Goal: Transaction & Acquisition: Subscribe to service/newsletter

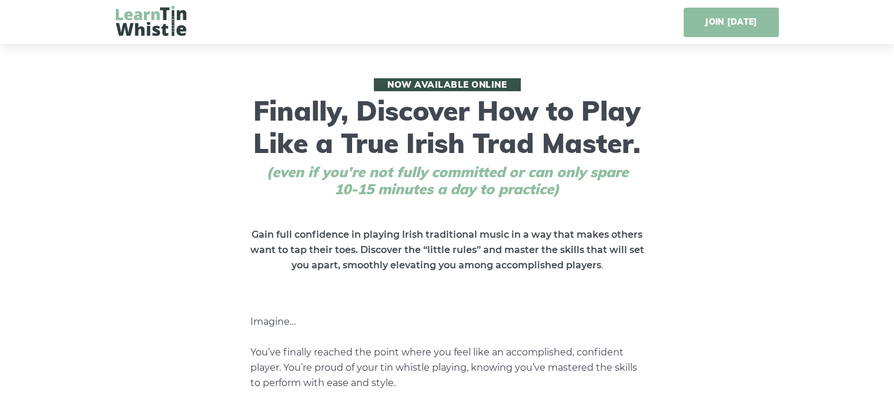
click at [746, 32] on link "JOIN [DATE]" at bounding box center [731, 22] width 95 height 29
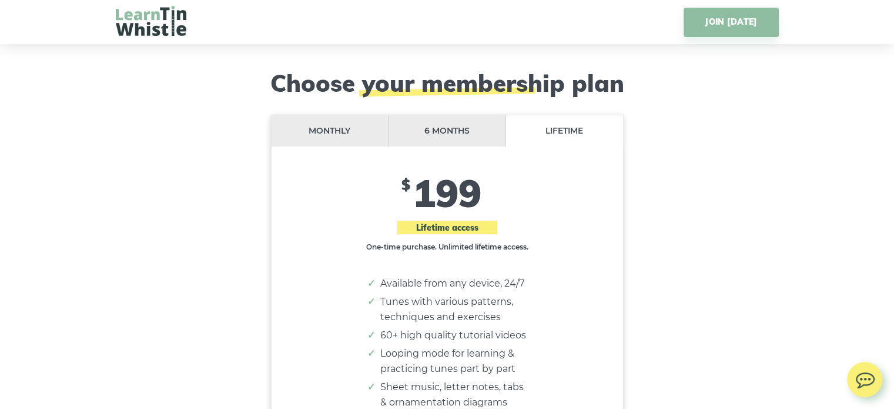
scroll to position [9545, 0]
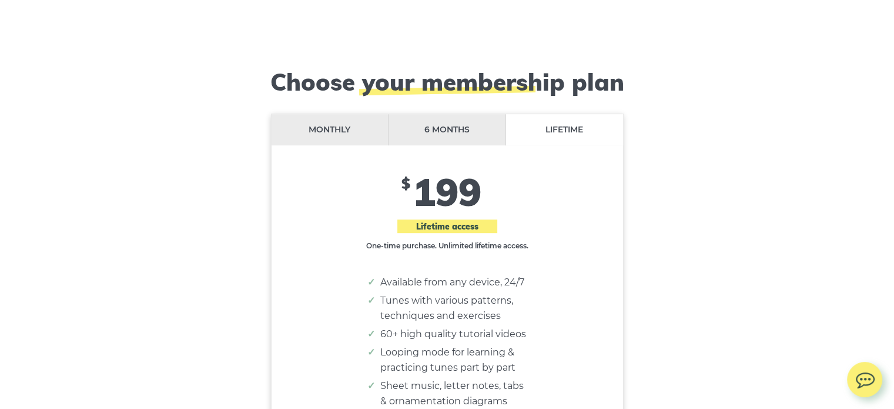
click at [349, 123] on li "Monthly" at bounding box center [331, 129] width 118 height 31
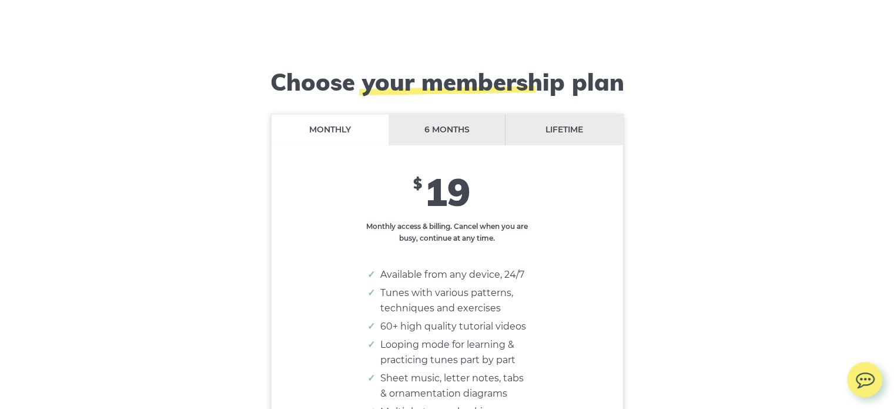
click at [547, 121] on li "Lifetime" at bounding box center [564, 129] width 117 height 31
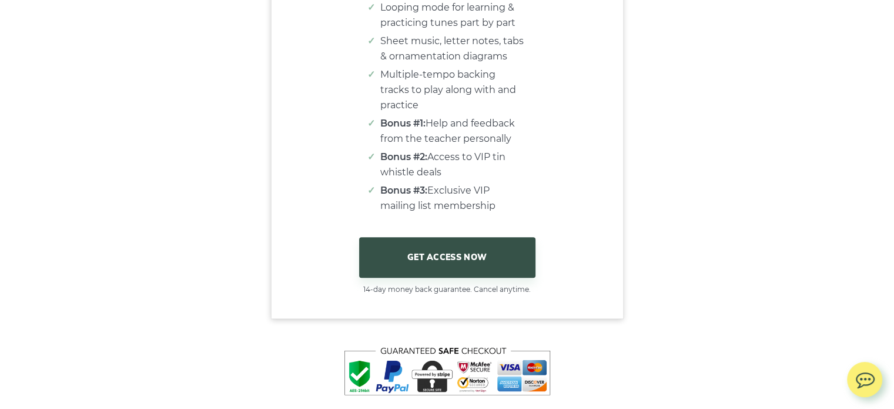
scroll to position [9898, 0]
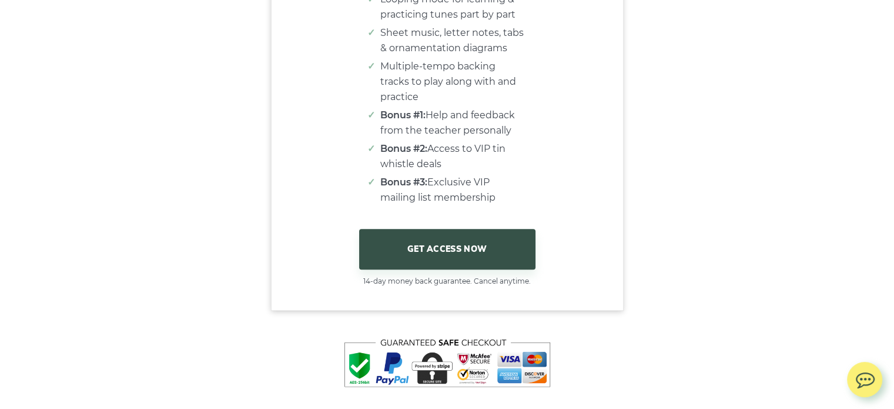
drag, startPoint x: 529, startPoint y: 192, endPoint x: 402, endPoint y: 135, distance: 139.8
click at [402, 135] on div "Monthly 6 months Lifetime $ 19 $ 87 114 Best value. Save 25% $ 199 Lifetime acc…" at bounding box center [448, 23] width 352 height 525
click at [546, 177] on div "Monthly 6 months Lifetime $ 19 $ 87 114 Best value. Save 25% $ 199 Lifetime acc…" at bounding box center [448, 23] width 352 height 525
click at [534, 179] on div "Monthly 6 months Lifetime $ 19 $ 87 114 Best value. Save 25% $ 199 Lifetime acc…" at bounding box center [448, 23] width 352 height 525
drag, startPoint x: 509, startPoint y: 181, endPoint x: 392, endPoint y: 129, distance: 128.2
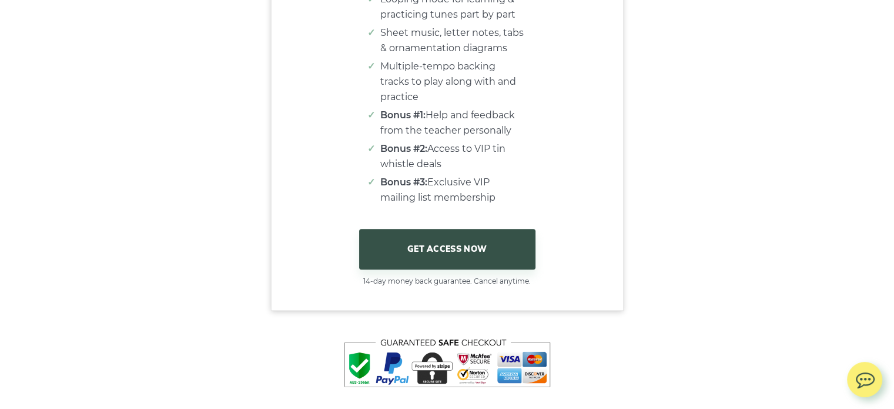
click at [392, 129] on ul "Available from any device, 24/7 Tunes with various patterns, techniques and exe…" at bounding box center [448, 63] width 158 height 283
click at [503, 159] on li "Bonus #2: Access to VIP tin whistle deals" at bounding box center [453, 156] width 146 height 31
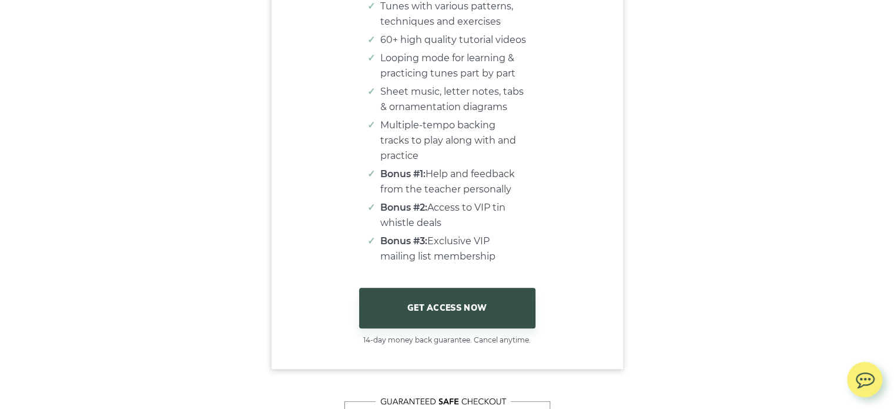
drag, startPoint x: 505, startPoint y: 240, endPoint x: 386, endPoint y: 152, distance: 148.1
click at [386, 152] on ul "Available from any device, 24/7 Tunes with various patterns, techniques and exe…" at bounding box center [448, 122] width 158 height 283
click at [473, 213] on li "Bonus #2: Access to VIP tin whistle deals" at bounding box center [453, 215] width 146 height 31
drag, startPoint x: 484, startPoint y: 227, endPoint x: 381, endPoint y: 166, distance: 119.4
click at [381, 166] on ul "Available from any device, 24/7 Tunes with various patterns, techniques and exe…" at bounding box center [448, 122] width 158 height 283
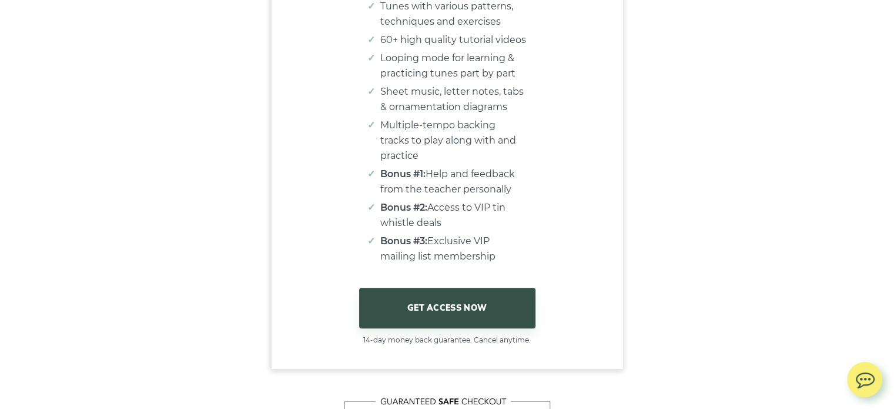
click at [503, 233] on li "Bonus #3: Exclusive VIP mailing list membership" at bounding box center [453, 248] width 146 height 31
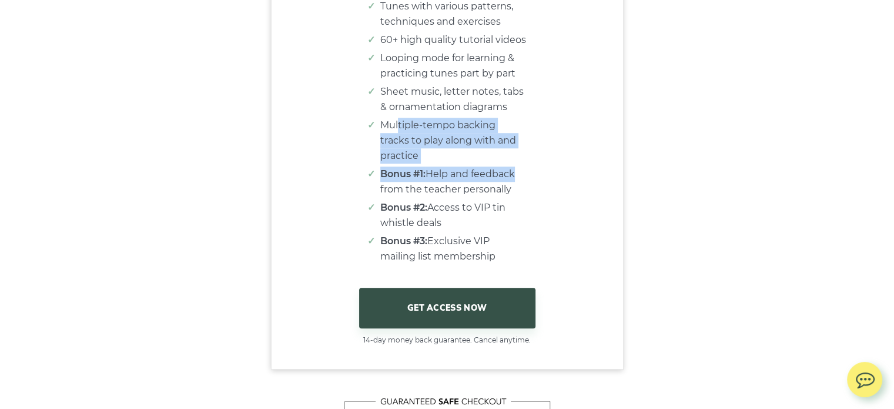
drag, startPoint x: 398, startPoint y: 129, endPoint x: 512, endPoint y: 160, distance: 118.2
click at [512, 160] on ul "Available from any device, 24/7 Tunes with various patterns, techniques and exe…" at bounding box center [448, 122] width 158 height 283
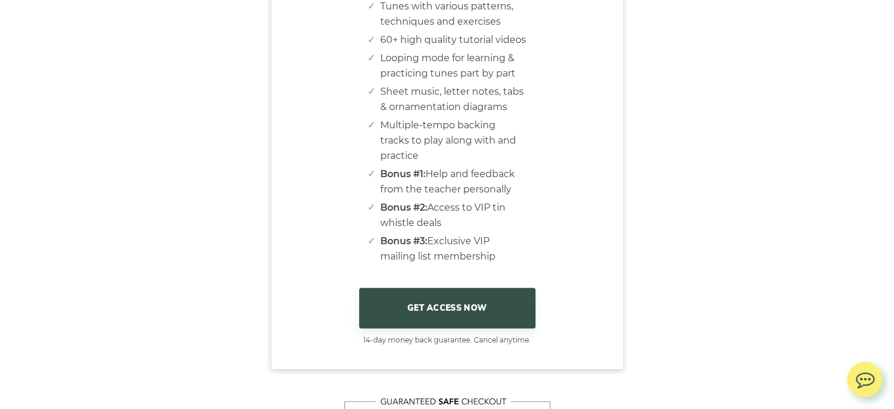
click at [522, 205] on li "Bonus #2: Access to VIP tin whistle deals" at bounding box center [453, 215] width 146 height 31
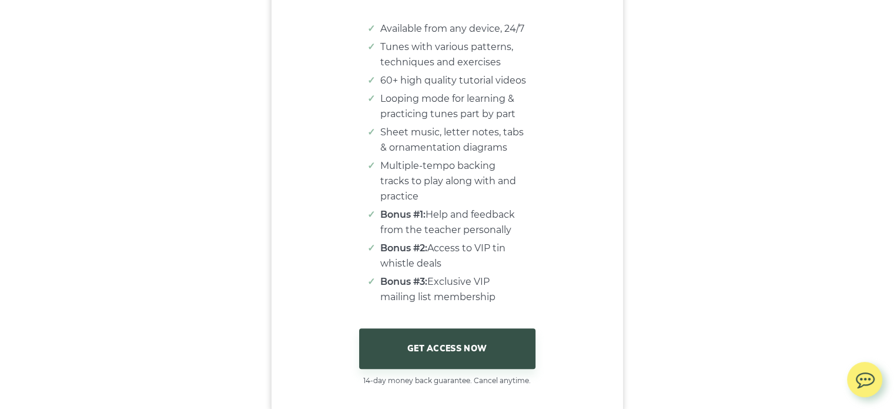
scroll to position [9781, 0]
